Goal: Information Seeking & Learning: Learn about a topic

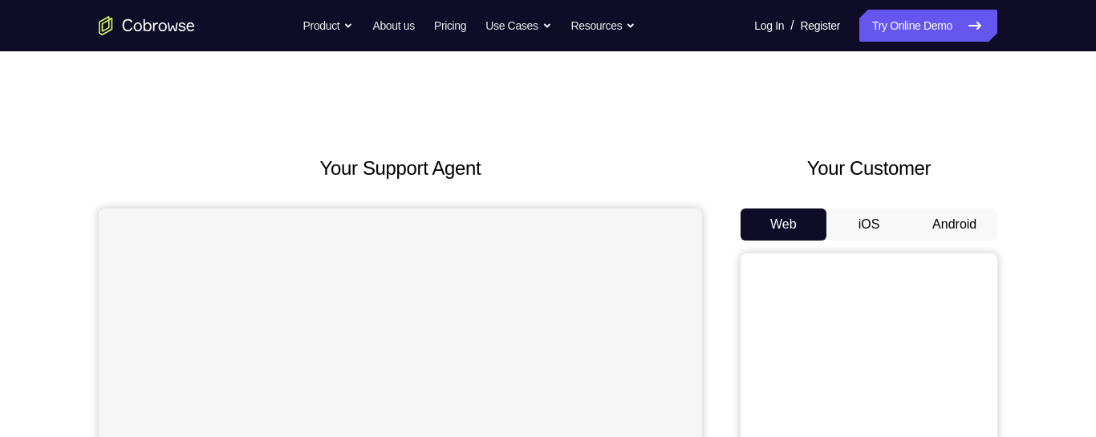
click at [941, 217] on button "Android" at bounding box center [954, 225] width 86 height 32
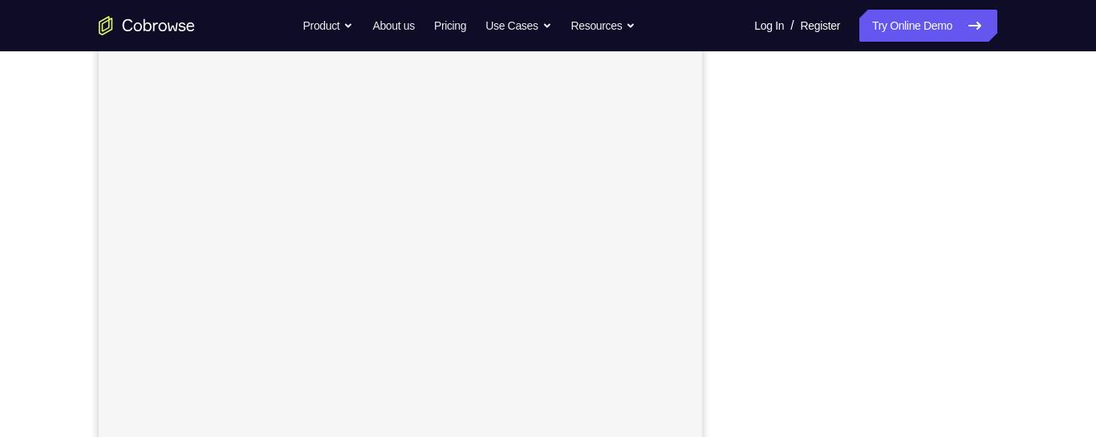
scroll to position [298, 0]
click at [1026, 298] on div "Your Support Agent Your Customer Web iOS Android Next Steps We’d be happy to gi…" at bounding box center [547, 283] width 1027 height 1058
click at [1095, 257] on div "Your Support Agent Your Customer Web iOS Android Next Steps We’d be happy to gi…" at bounding box center [548, 368] width 1096 height 1058
